Goal: Transaction & Acquisition: Purchase product/service

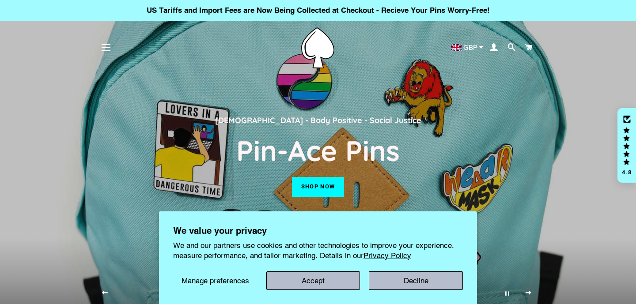
click at [323, 278] on button "Accept" at bounding box center [313, 281] width 94 height 19
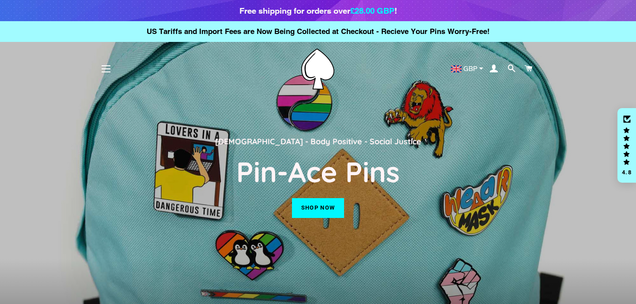
scroll to position [89, 0]
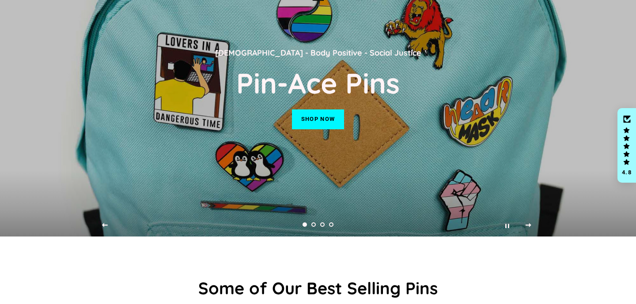
click at [304, 115] on link "Shop now" at bounding box center [318, 119] width 52 height 19
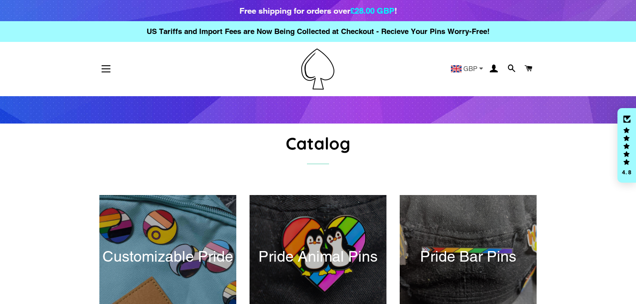
scroll to position [159, 0]
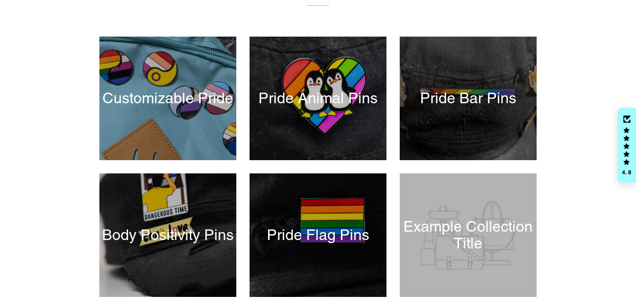
click at [475, 94] on div at bounding box center [467, 98] width 141 height 127
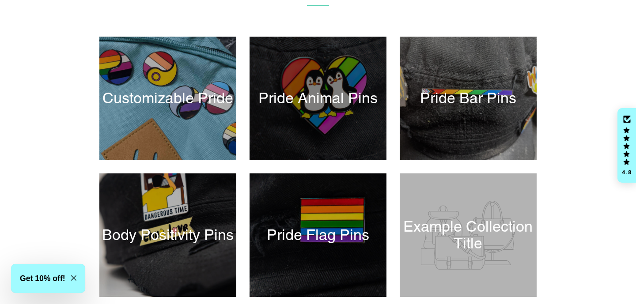
click at [314, 100] on div at bounding box center [317, 98] width 141 height 127
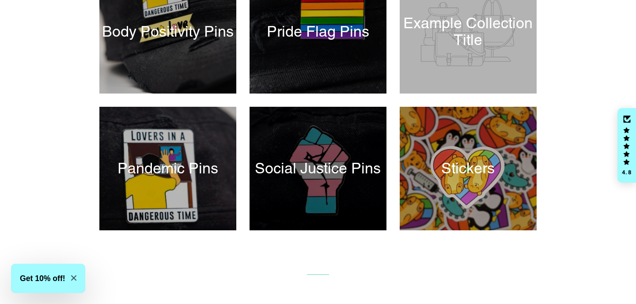
scroll to position [363, 0]
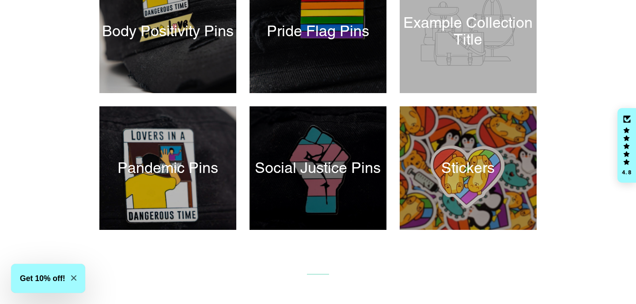
click at [319, 180] on div at bounding box center [317, 168] width 141 height 127
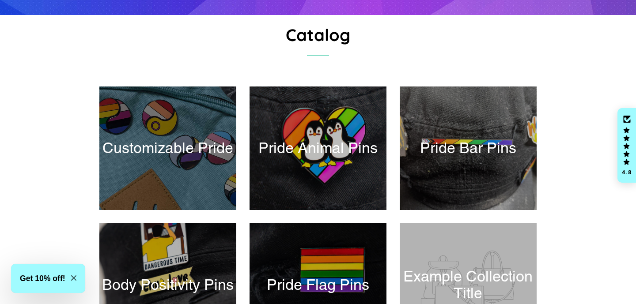
scroll to position [108, 0]
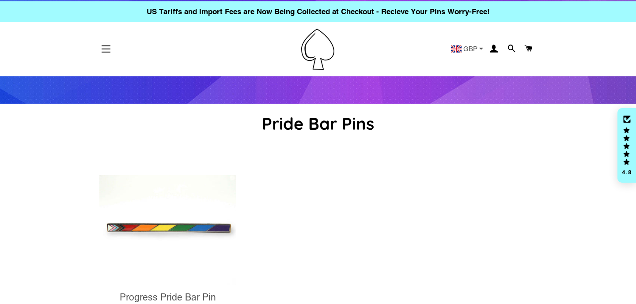
scroll to position [13, 0]
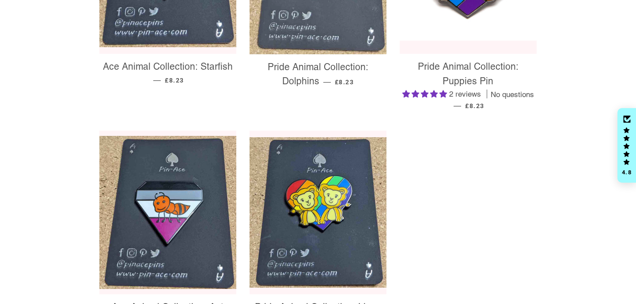
scroll to position [547, 0]
